Goal: Complete application form

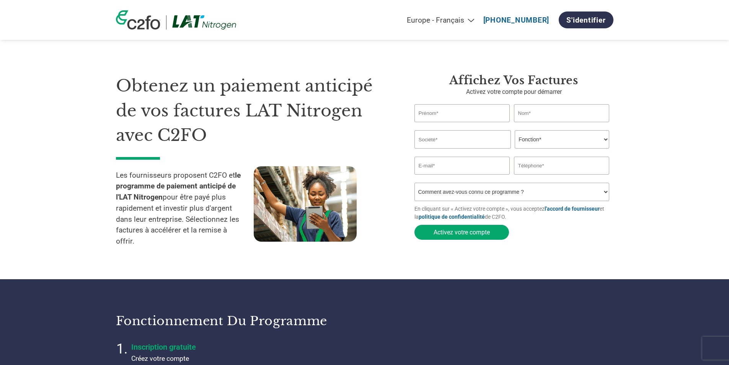
select select "fr-FR"
type input "[PERSON_NAME]"
type input "ECO TECH SARL"
type input "[EMAIL_ADDRESS][DOMAIN_NAME]"
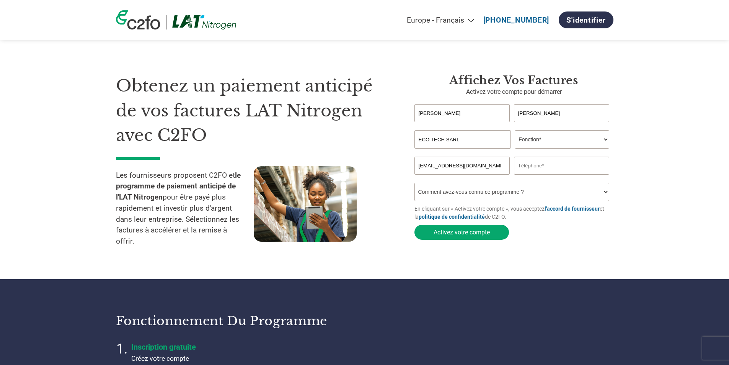
type input "0235744898"
click at [537, 134] on select "Fonction* Directeur administratif et financier Responsable crédit Contrôleur de…" at bounding box center [562, 139] width 95 height 18
select select "CFO"
click at [515, 131] on select "Fonction* Directeur administratif et financier Responsable crédit Contrôleur de…" at bounding box center [562, 139] width 95 height 18
click at [538, 193] on select "Comment avez-vous connu ce programme ? Par courrier Par e-mail Sur les réseaux …" at bounding box center [511, 192] width 195 height 18
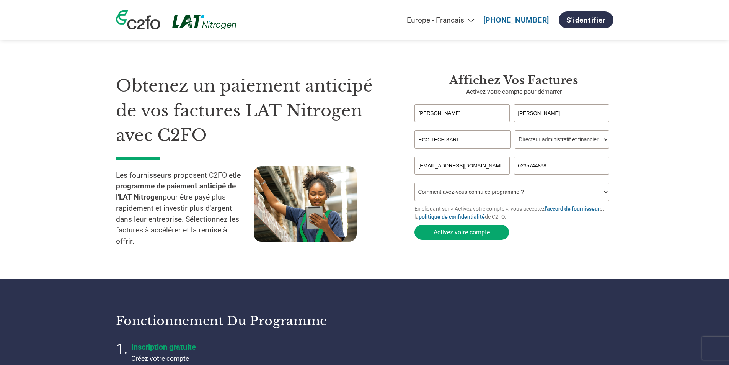
select select "Email"
click at [414, 185] on select "Comment avez-vous connu ce programme ? Par courrier Par e-mail Sur les réseaux …" at bounding box center [511, 192] width 195 height 18
click at [473, 234] on font "Activez votre compte" at bounding box center [462, 231] width 56 height 7
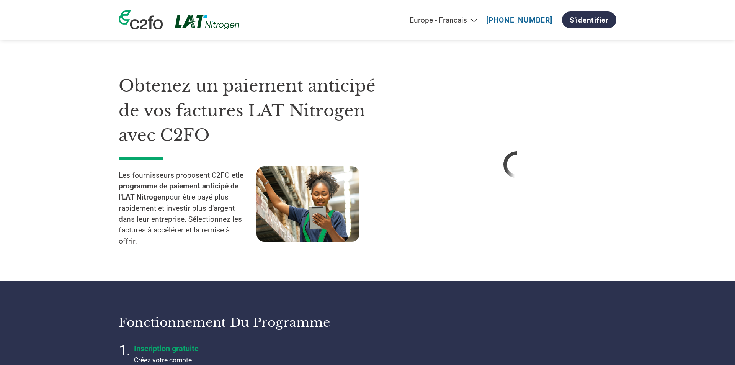
select select "fr-FR"
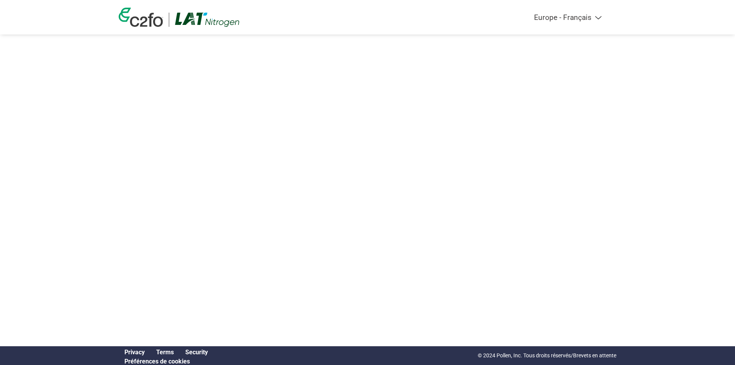
select select "fr-FR"
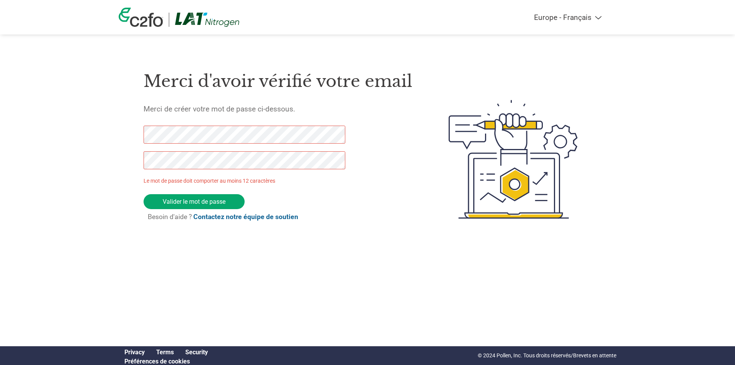
drag, startPoint x: 205, startPoint y: 203, endPoint x: 106, endPoint y: 132, distance: 121.7
click at [106, 132] on div "Americas - English Américas - Español Américas - Português Amériques - Français…" at bounding box center [367, 128] width 735 height 257
click at [121, 163] on div "Merci d'avoir vérifié votre email Merci de créer votre mot de passe ci-dessous.…" at bounding box center [368, 159] width 498 height 203
click at [196, 201] on input "Valider le mot de passe" at bounding box center [194, 201] width 101 height 15
